Goal: Task Accomplishment & Management: Use online tool/utility

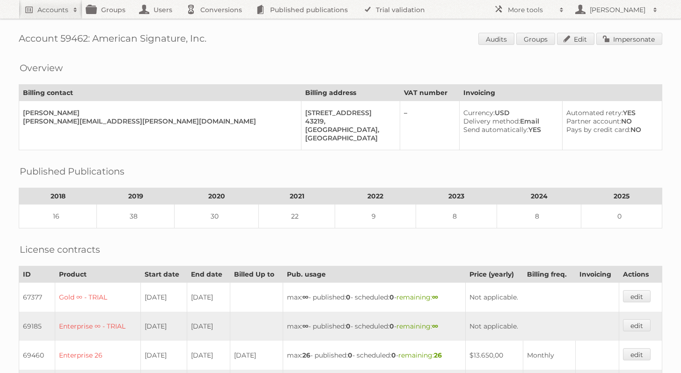
scroll to position [6, 0]
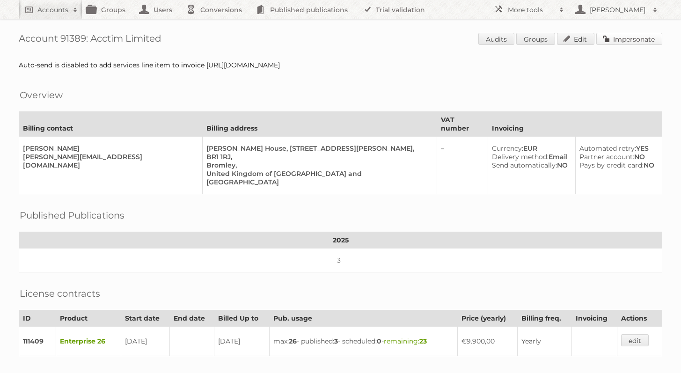
click at [618, 34] on link "Impersonate" at bounding box center [629, 39] width 66 height 12
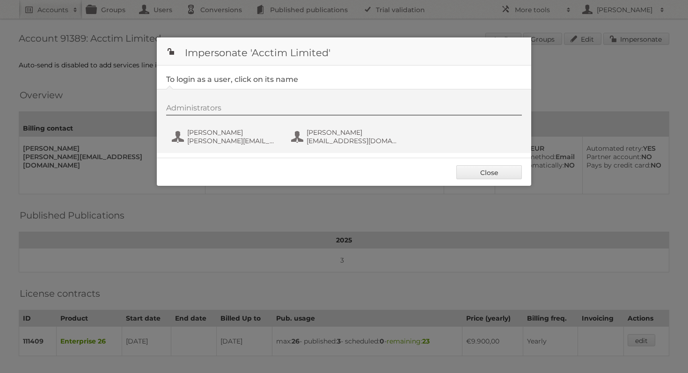
click at [256, 121] on div "Administrators [PERSON_NAME] [PERSON_NAME][EMAIL_ADDRESS][DOMAIN_NAME] [PERSON_…" at bounding box center [348, 125] width 365 height 45
click at [218, 145] on span "[PERSON_NAME][EMAIL_ADDRESS][DOMAIN_NAME]" at bounding box center [232, 141] width 91 height 8
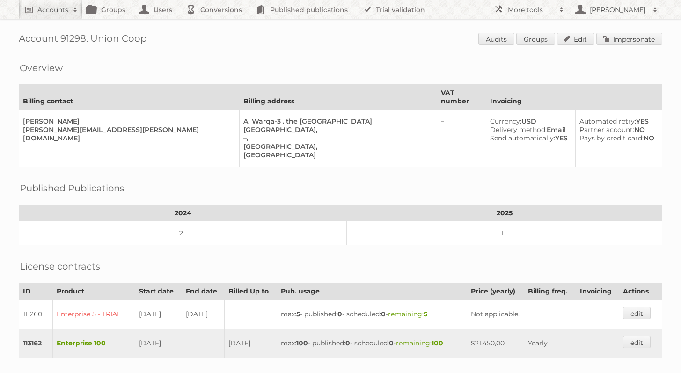
scroll to position [150, 0]
